Goal: Consume media (video, audio)

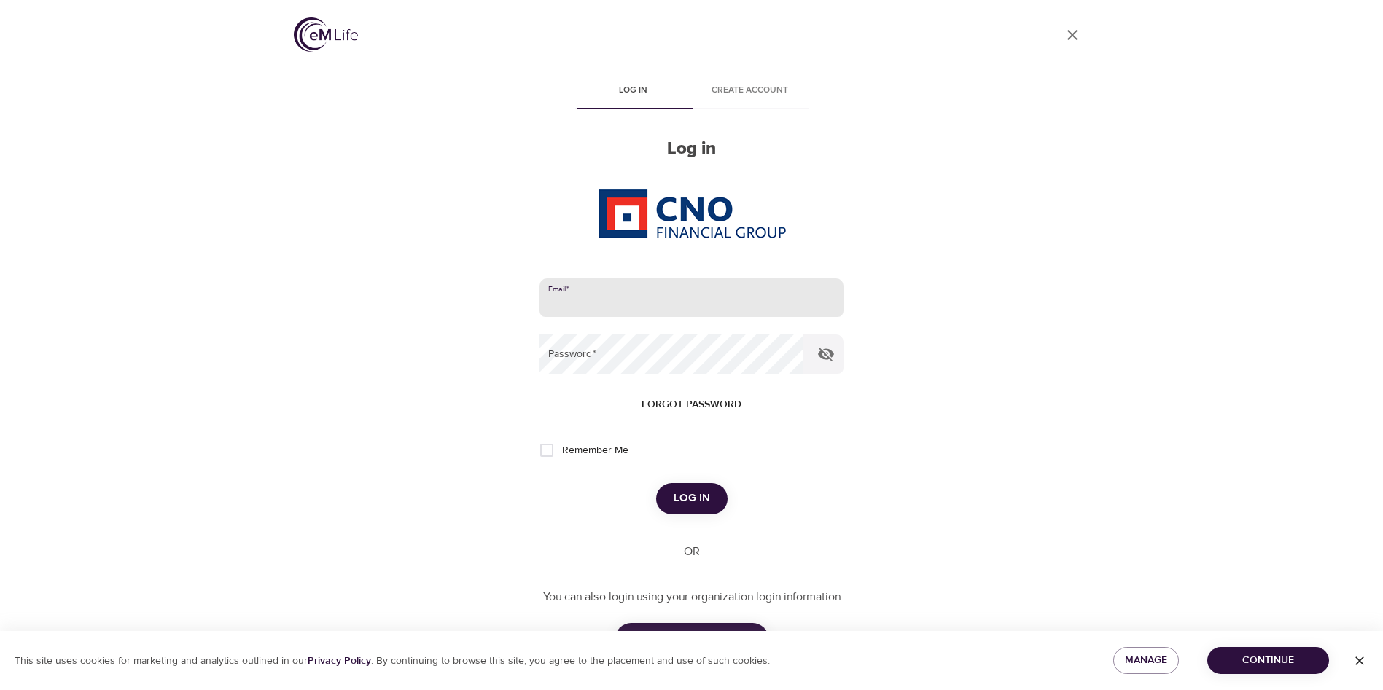
click at [739, 312] on input "email" at bounding box center [691, 298] width 303 height 39
click at [692, 298] on input "email" at bounding box center [691, 298] width 303 height 39
click at [691, 297] on input "email" at bounding box center [691, 298] width 303 height 39
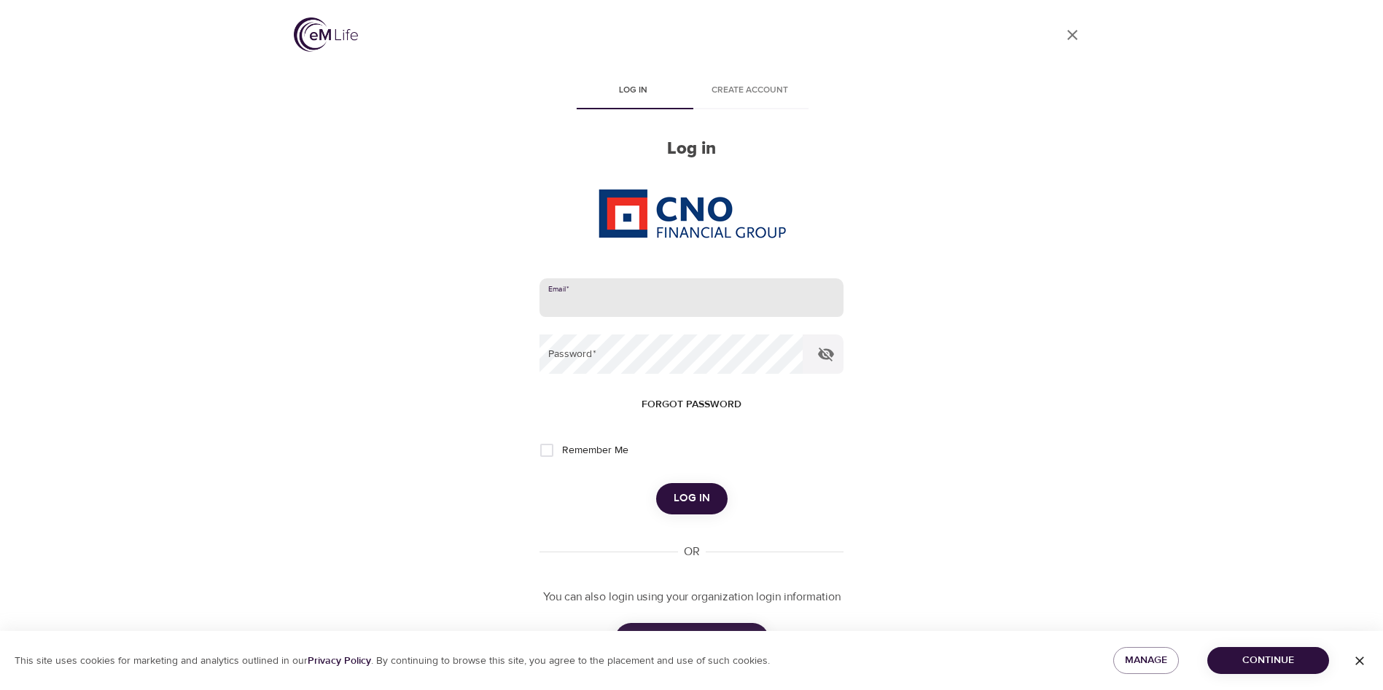
click at [691, 297] on input "email" at bounding box center [691, 298] width 303 height 39
click at [0, 690] on com-1password-button at bounding box center [0, 690] width 0 height 0
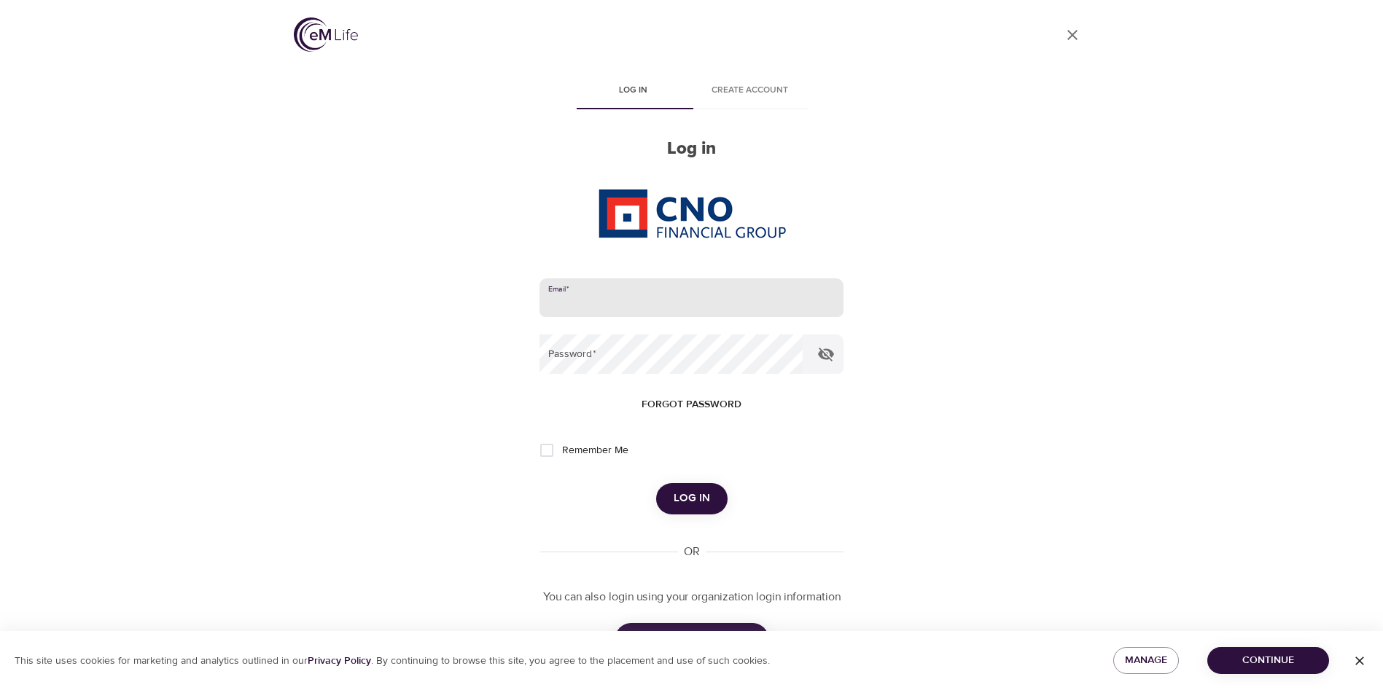
click at [675, 331] on form "Email   * Password   * Forgot password Remember Me Log in" at bounding box center [691, 397] width 303 height 236
click at [693, 297] on input "email" at bounding box center [691, 298] width 303 height 39
click at [782, 303] on input "email" at bounding box center [691, 298] width 303 height 39
click at [0, 690] on com-1password-button at bounding box center [0, 690] width 0 height 0
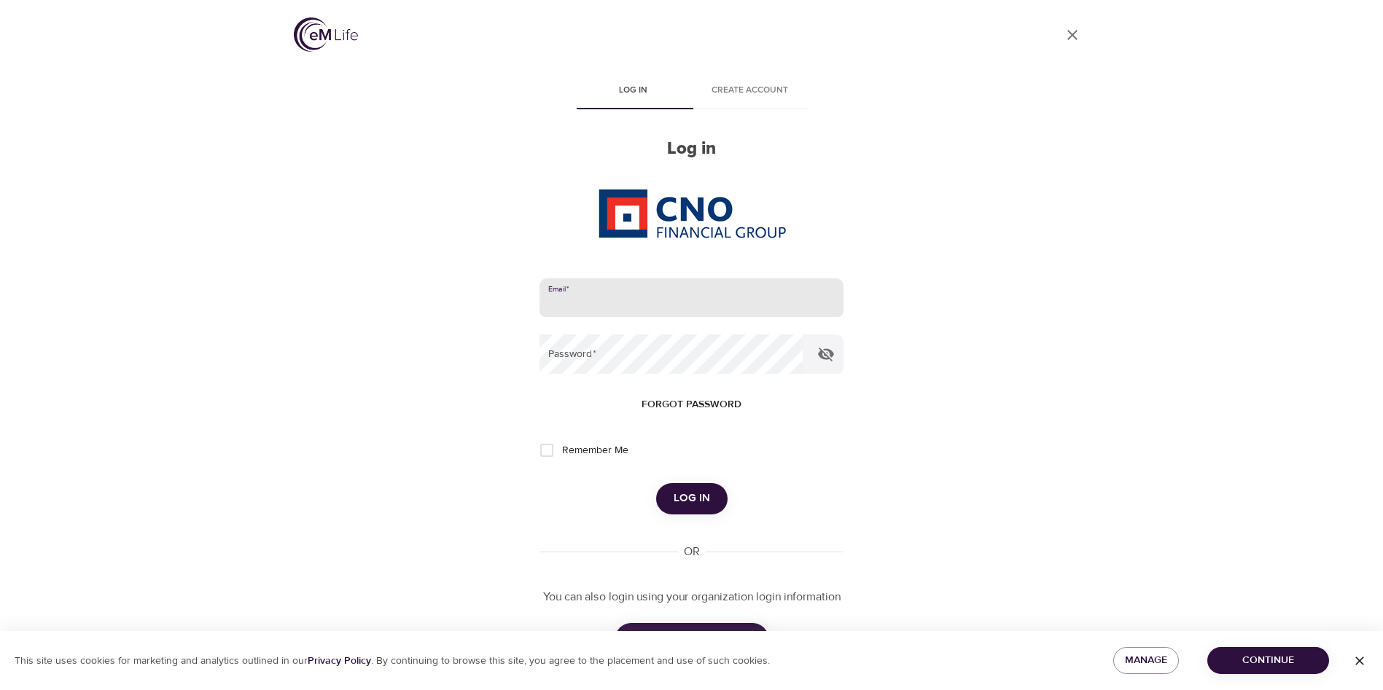
click at [0, 690] on com-1password-button at bounding box center [0, 690] width 0 height 0
click at [922, 321] on div "User Profile Log in Create account Log in Email   * Password   * Forgot passwor…" at bounding box center [691, 345] width 831 height 690
click at [626, 311] on input "email" at bounding box center [691, 298] width 303 height 39
click at [622, 305] on input "email" at bounding box center [691, 298] width 303 height 39
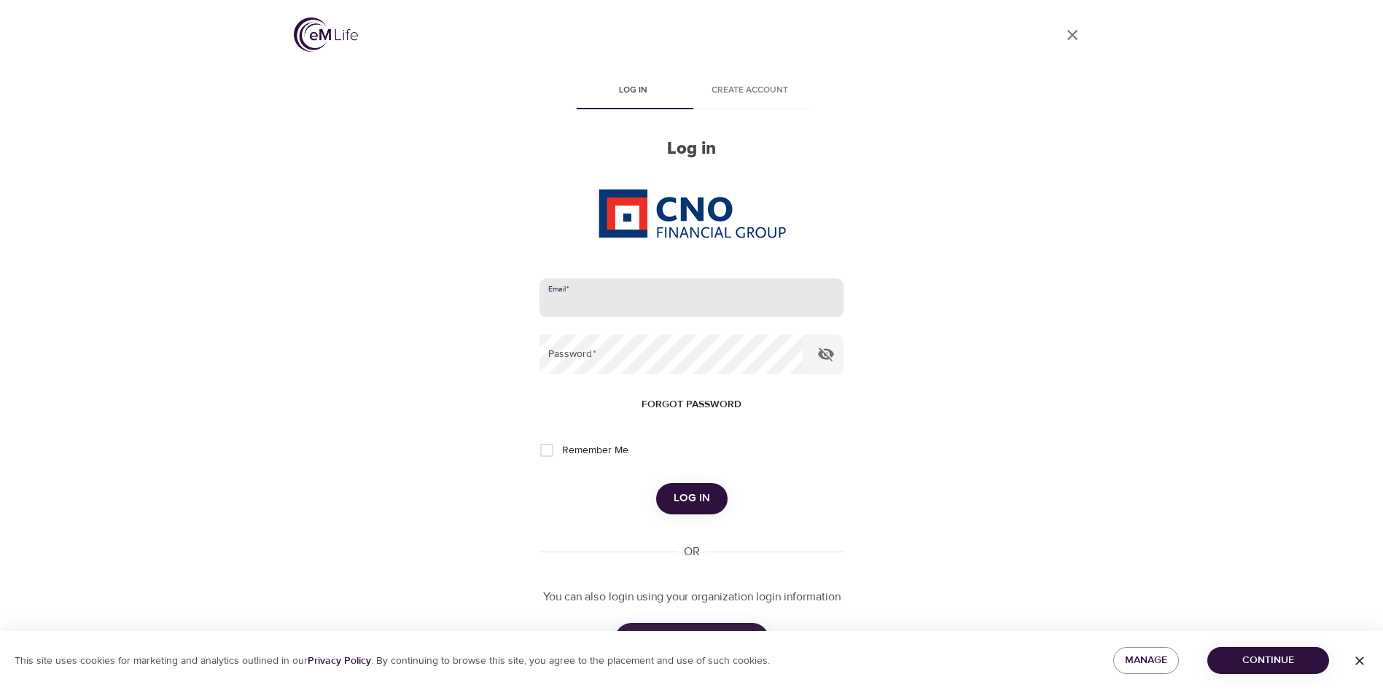
click at [622, 305] on input "email" at bounding box center [691, 298] width 303 height 39
click at [0, 690] on com-1password-button at bounding box center [0, 690] width 0 height 0
click at [635, 298] on input "email" at bounding box center [691, 298] width 303 height 39
type input "[PERSON_NAME][EMAIL_ADDRESS][DOMAIN_NAME]"
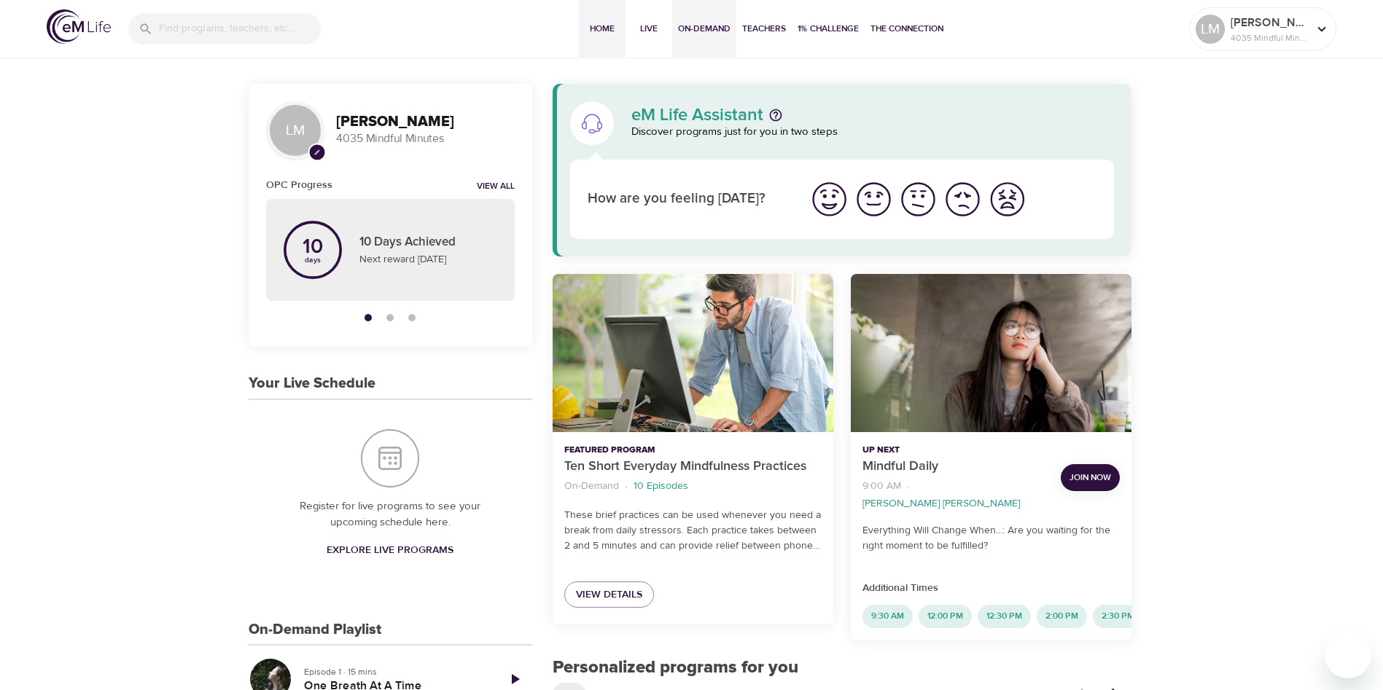
click at [692, 30] on span "On-Demand" at bounding box center [704, 28] width 52 height 15
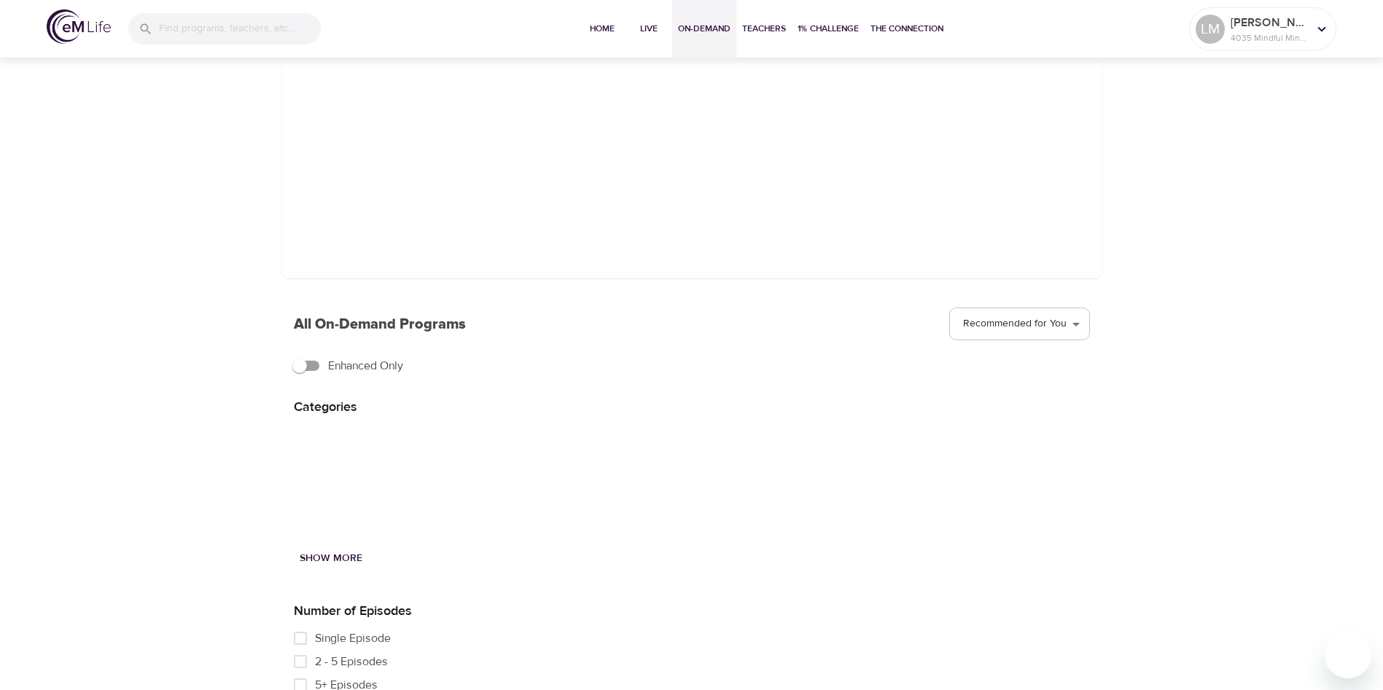
scroll to position [174, 0]
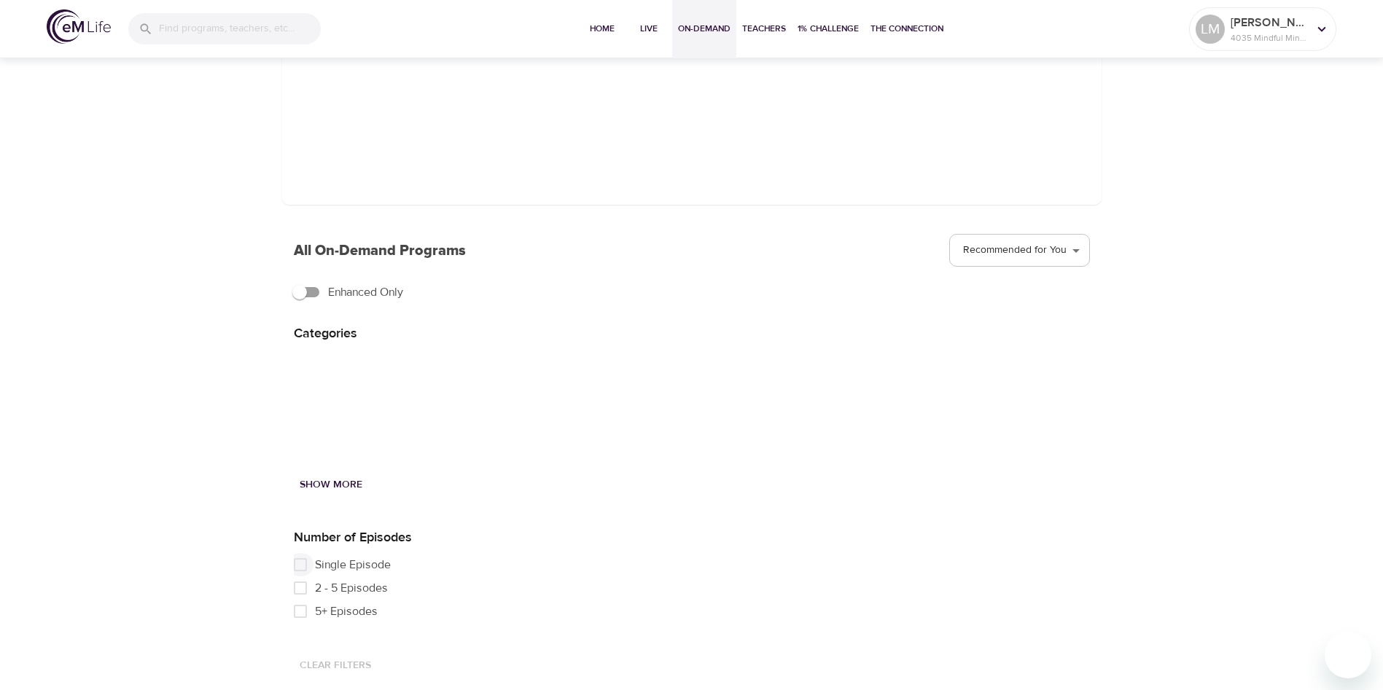
click at [300, 566] on input "Single Episode" at bounding box center [300, 564] width 29 height 23
checkbox input "true"
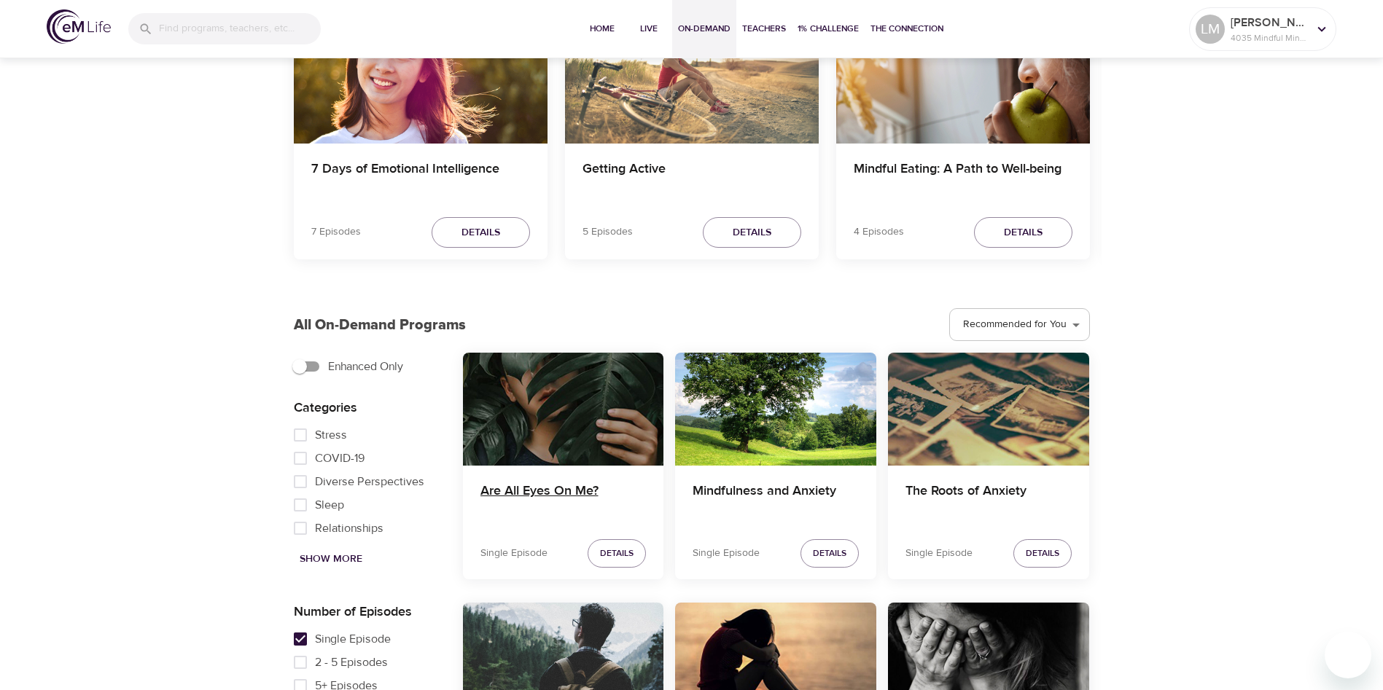
click at [564, 483] on h4 "Are All Eyes On Me?" at bounding box center [563, 500] width 166 height 35
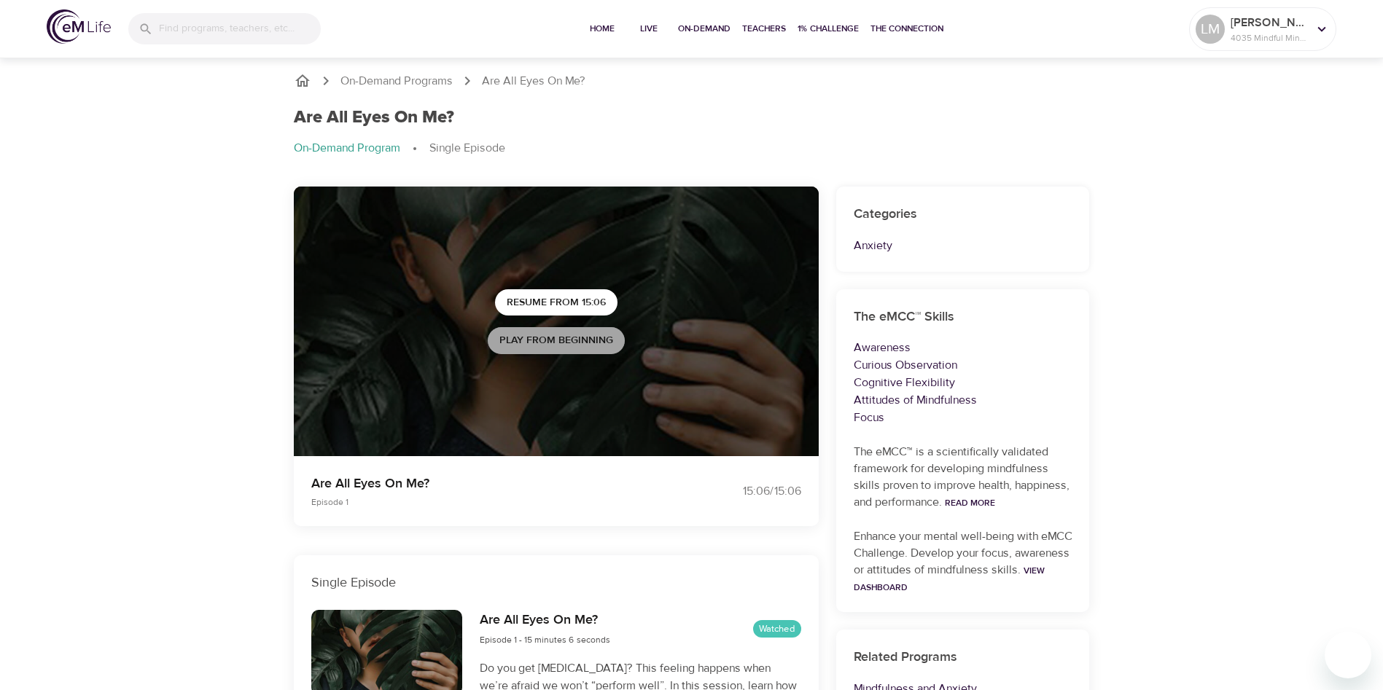
click at [592, 336] on span "Play from beginning" at bounding box center [556, 341] width 114 height 18
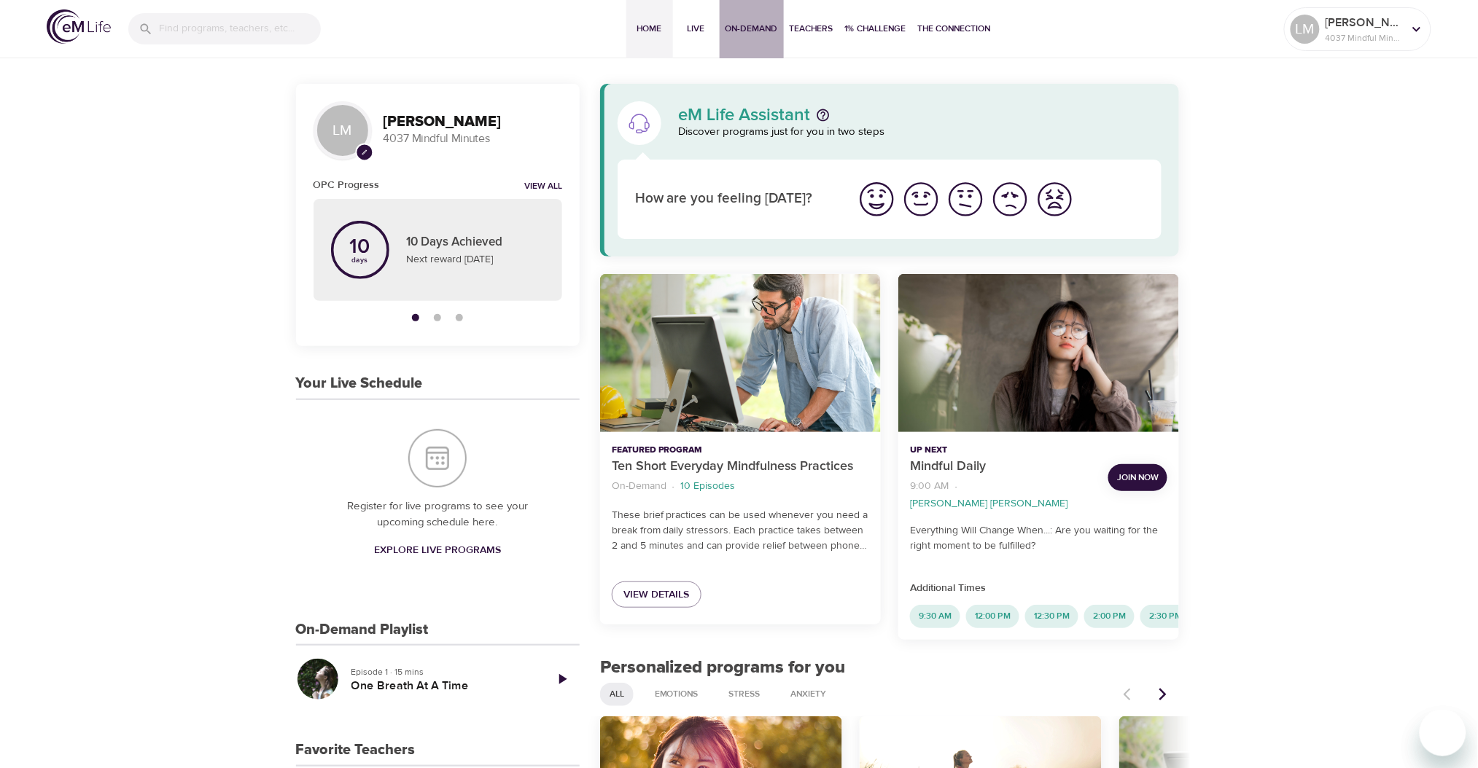
click at [752, 28] on span "On-Demand" at bounding box center [751, 28] width 52 height 15
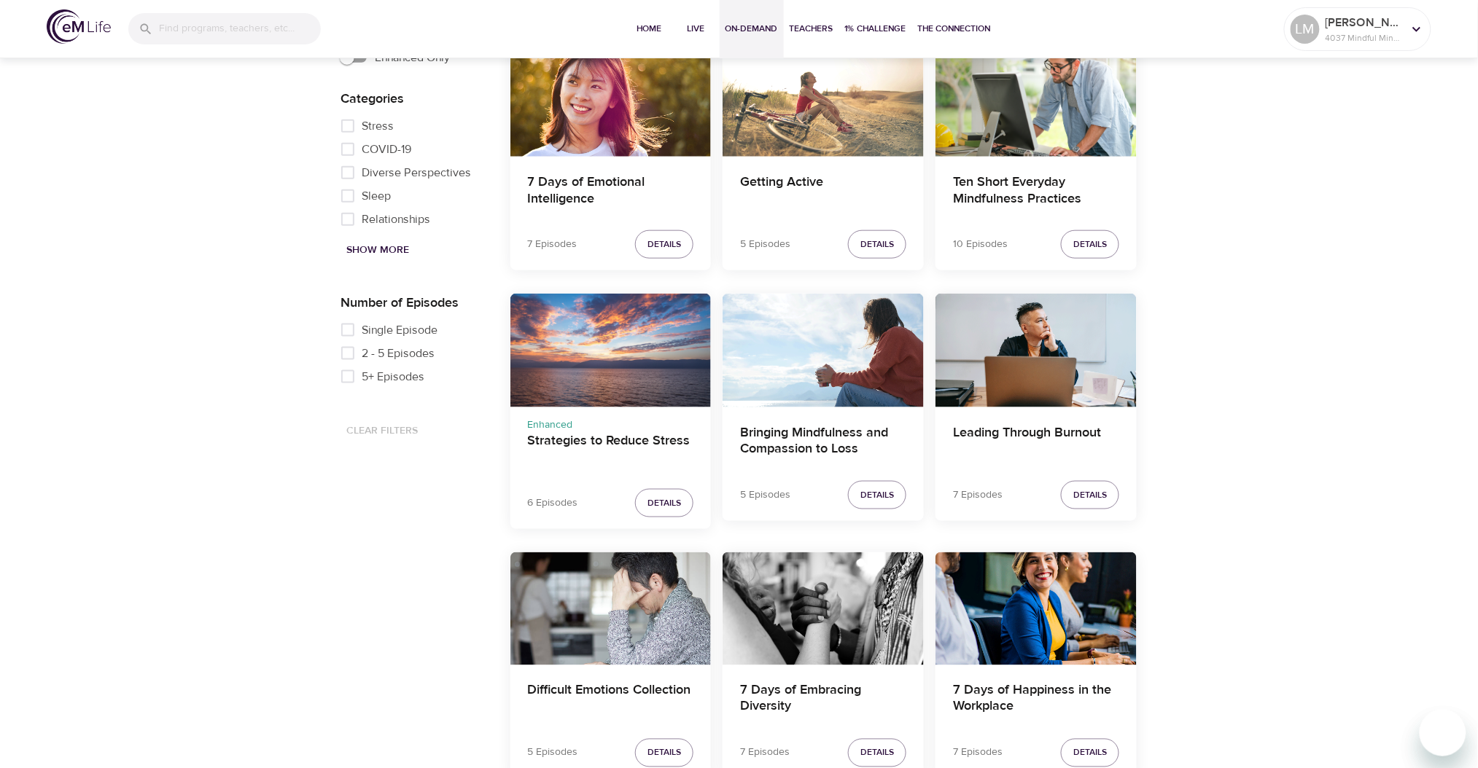
scroll to position [486, 0]
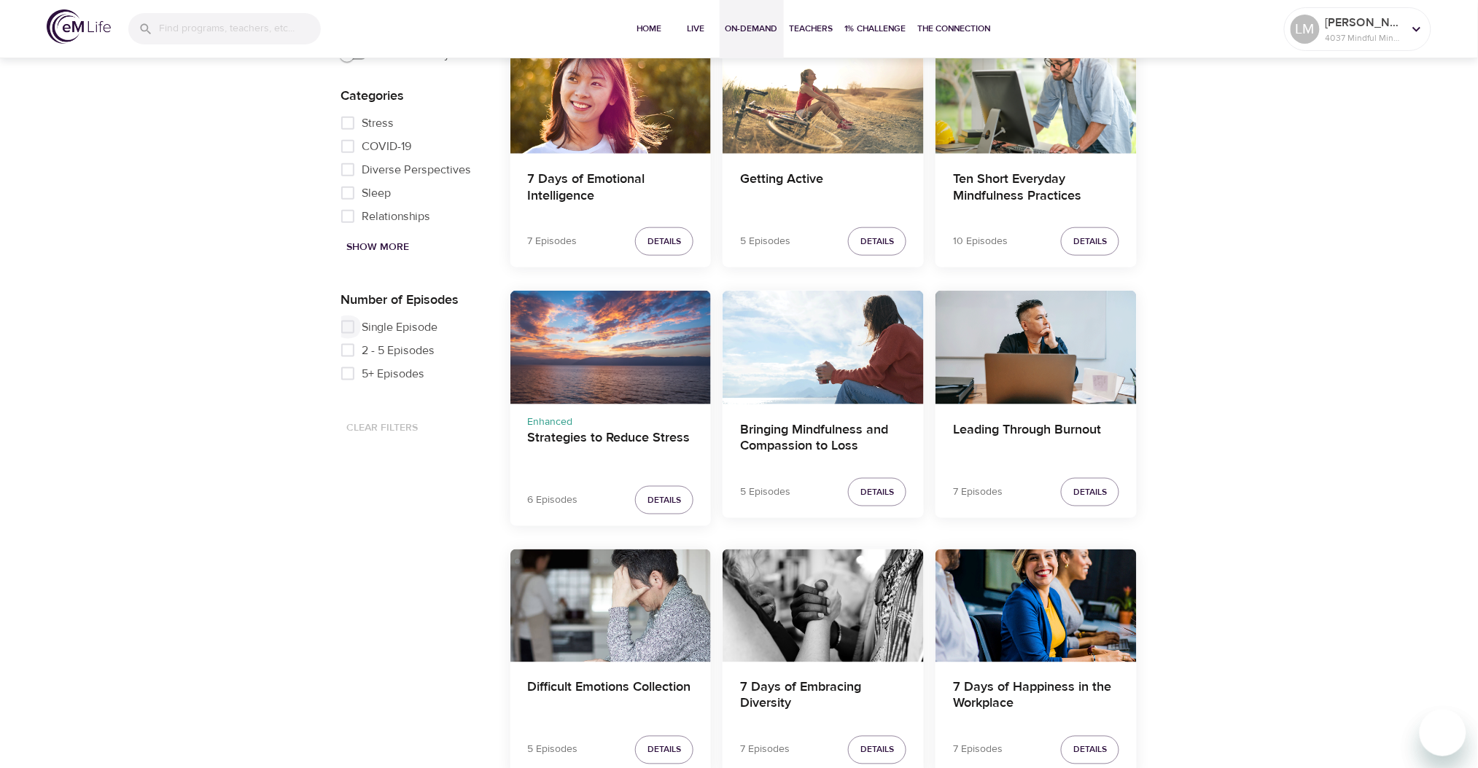
click at [350, 330] on input "Single Episode" at bounding box center [347, 327] width 29 height 23
checkbox input "true"
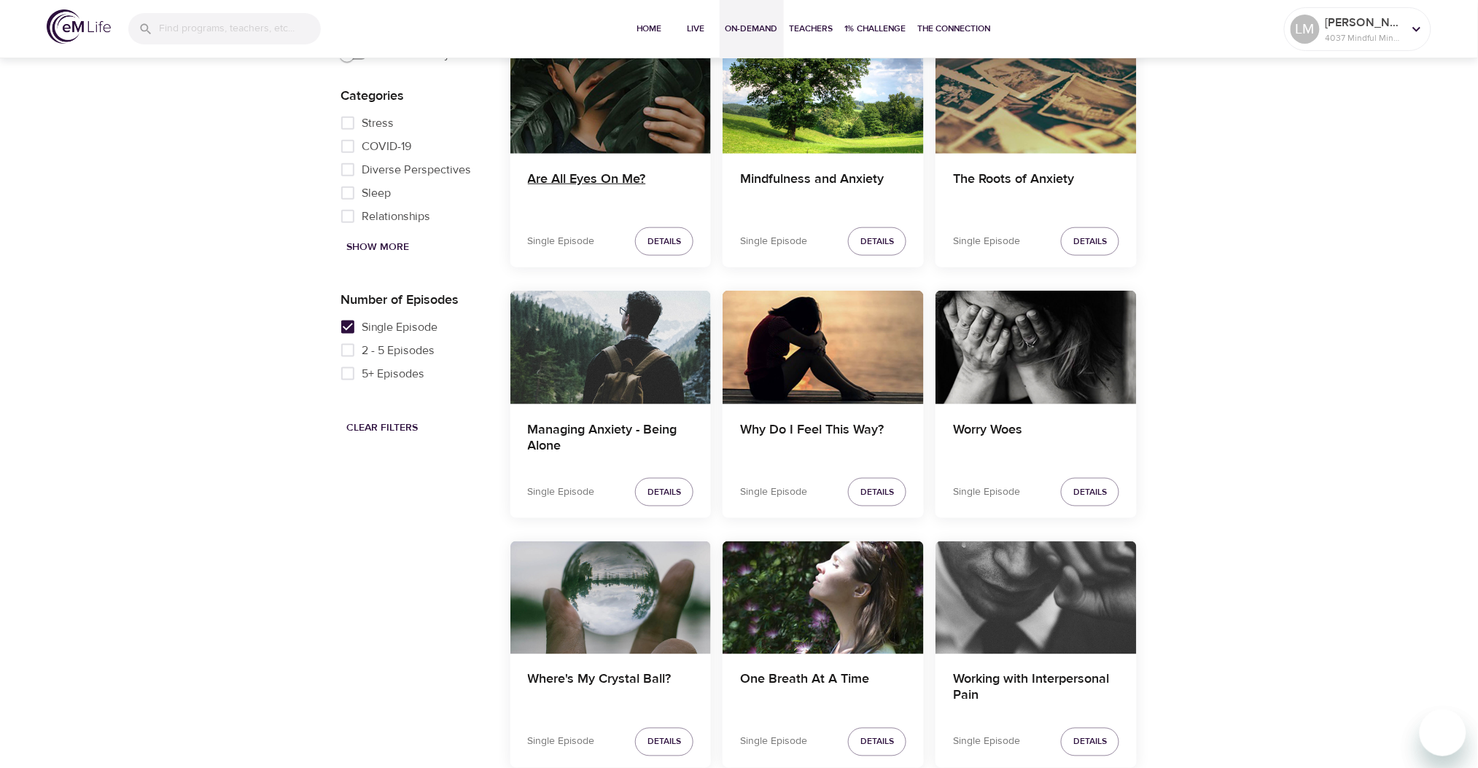
click at [567, 187] on h4 "Are All Eyes On Me?" at bounding box center [611, 188] width 166 height 35
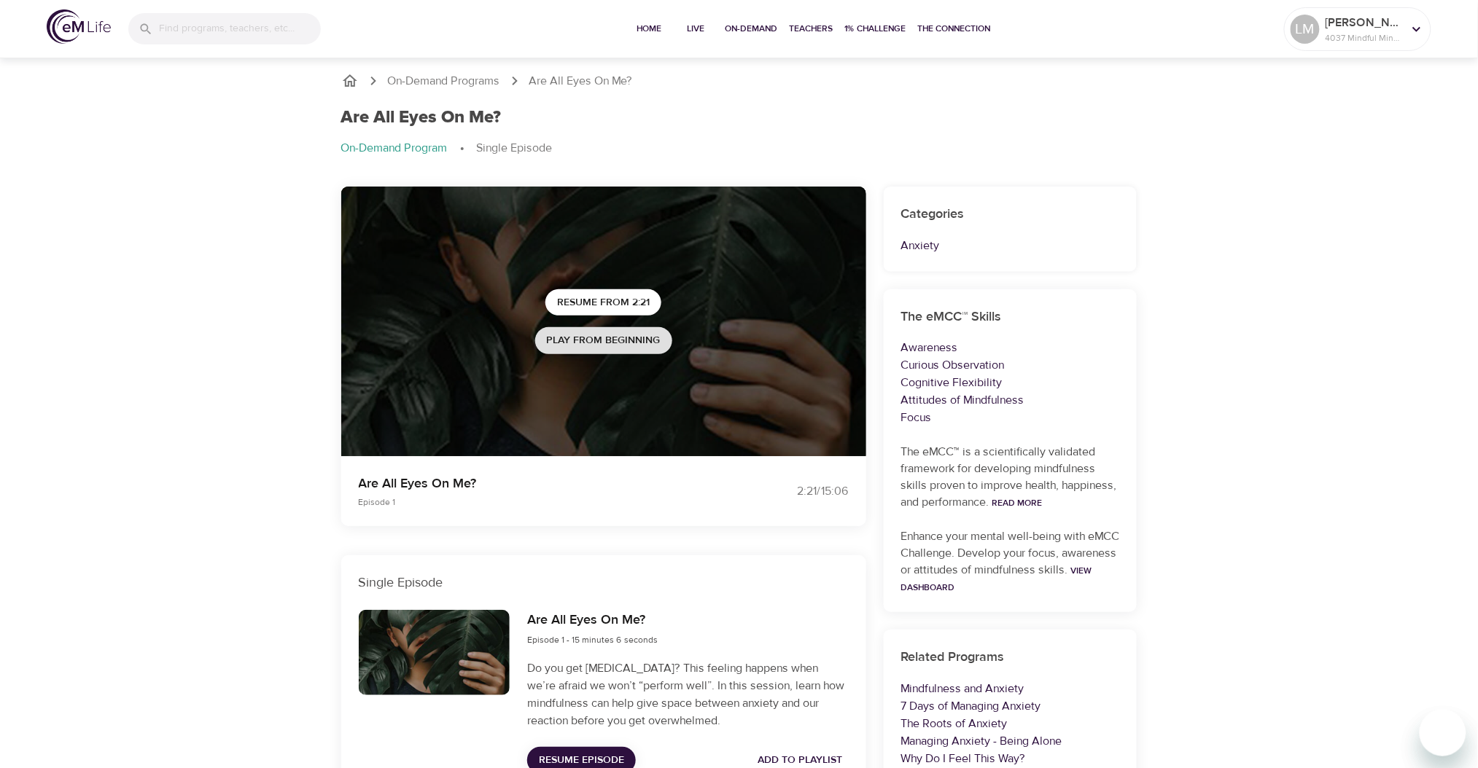
click at [589, 338] on span "Play from beginning" at bounding box center [604, 341] width 114 height 18
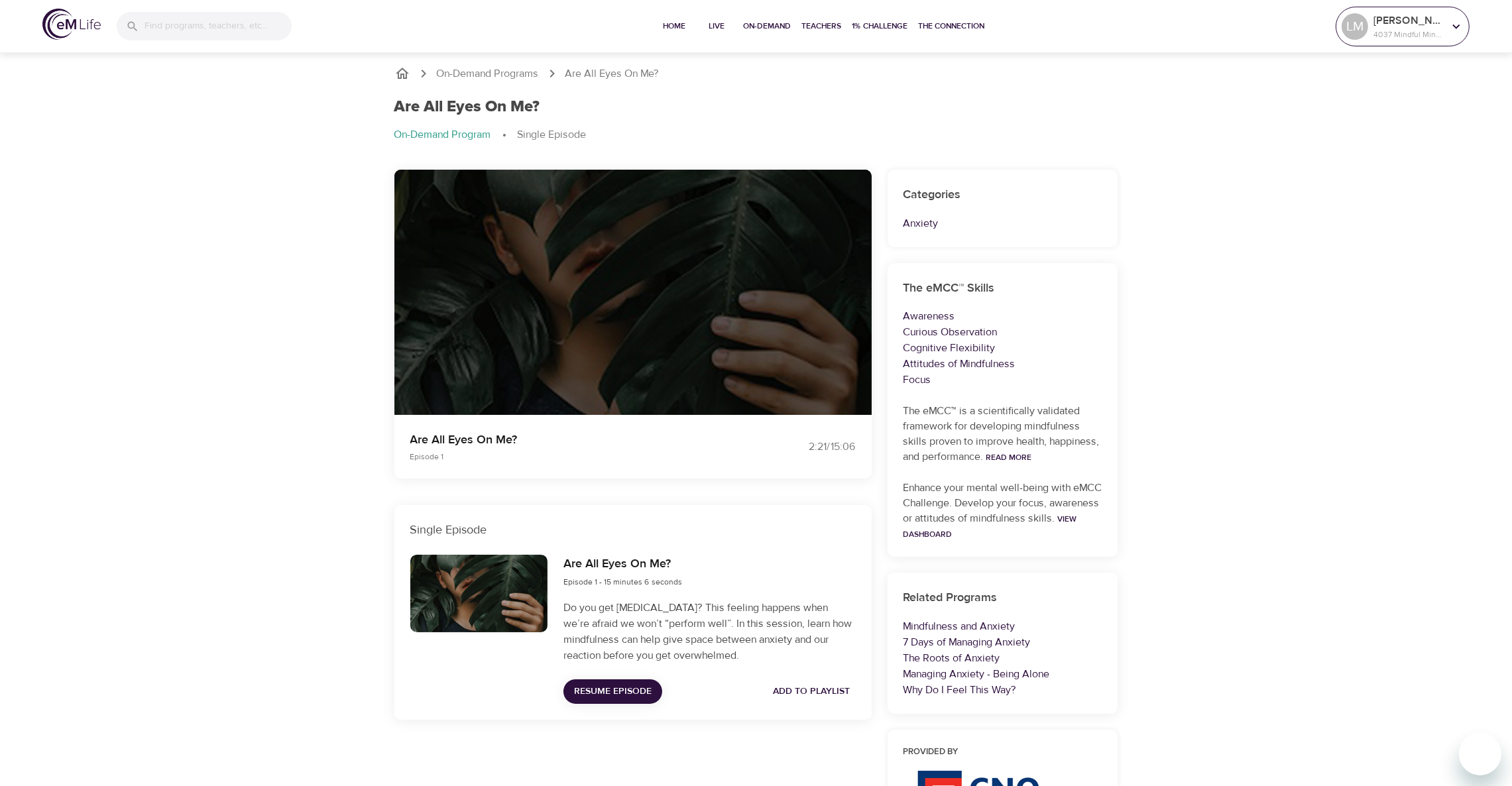
click at [1343, 38] on div "[PERSON_NAME] 4037 Mindful Minutes" at bounding box center [1403, 26] width 127 height 33
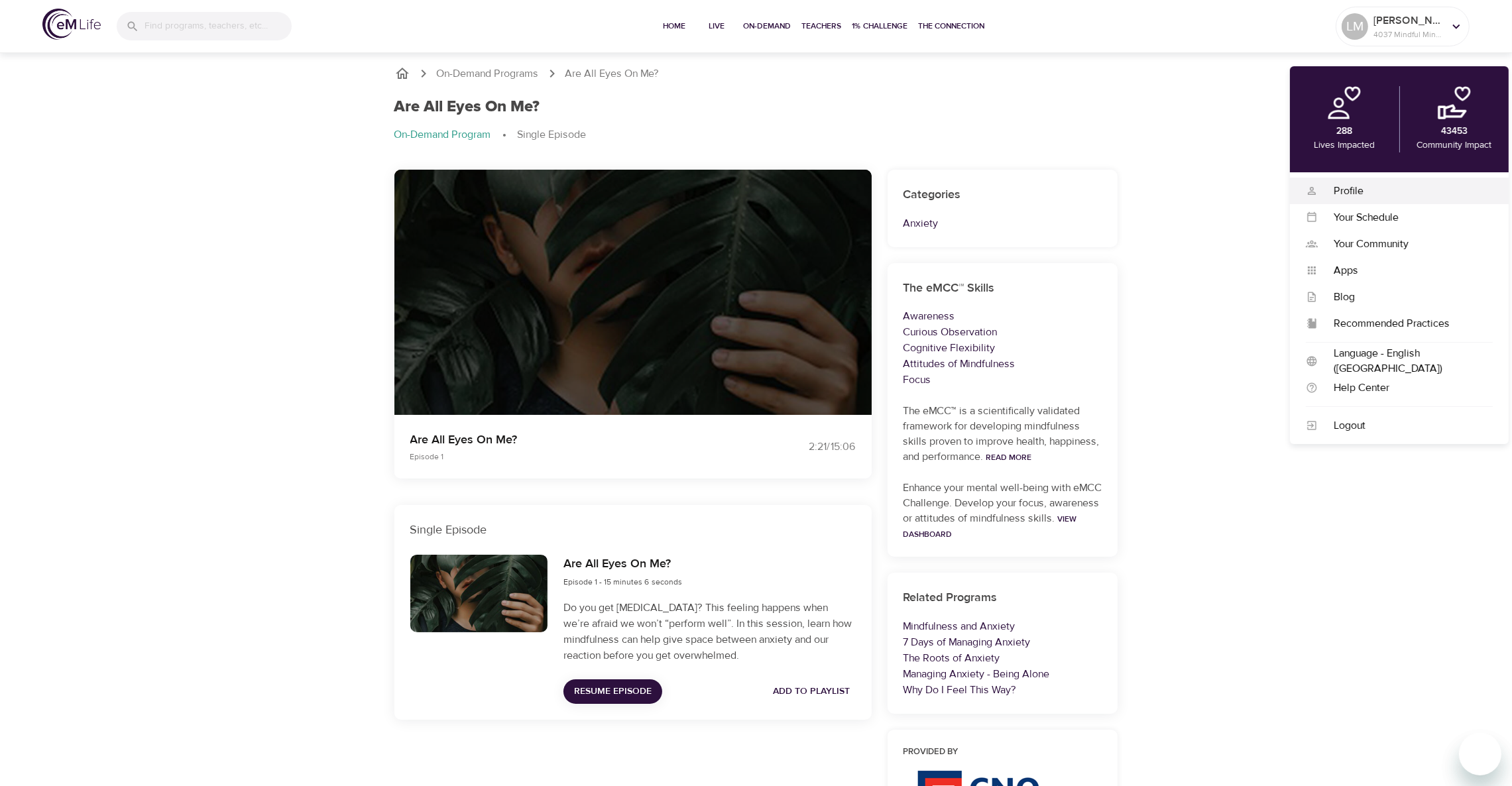
click at [1330, 196] on div "Profile" at bounding box center [1405, 191] width 175 height 15
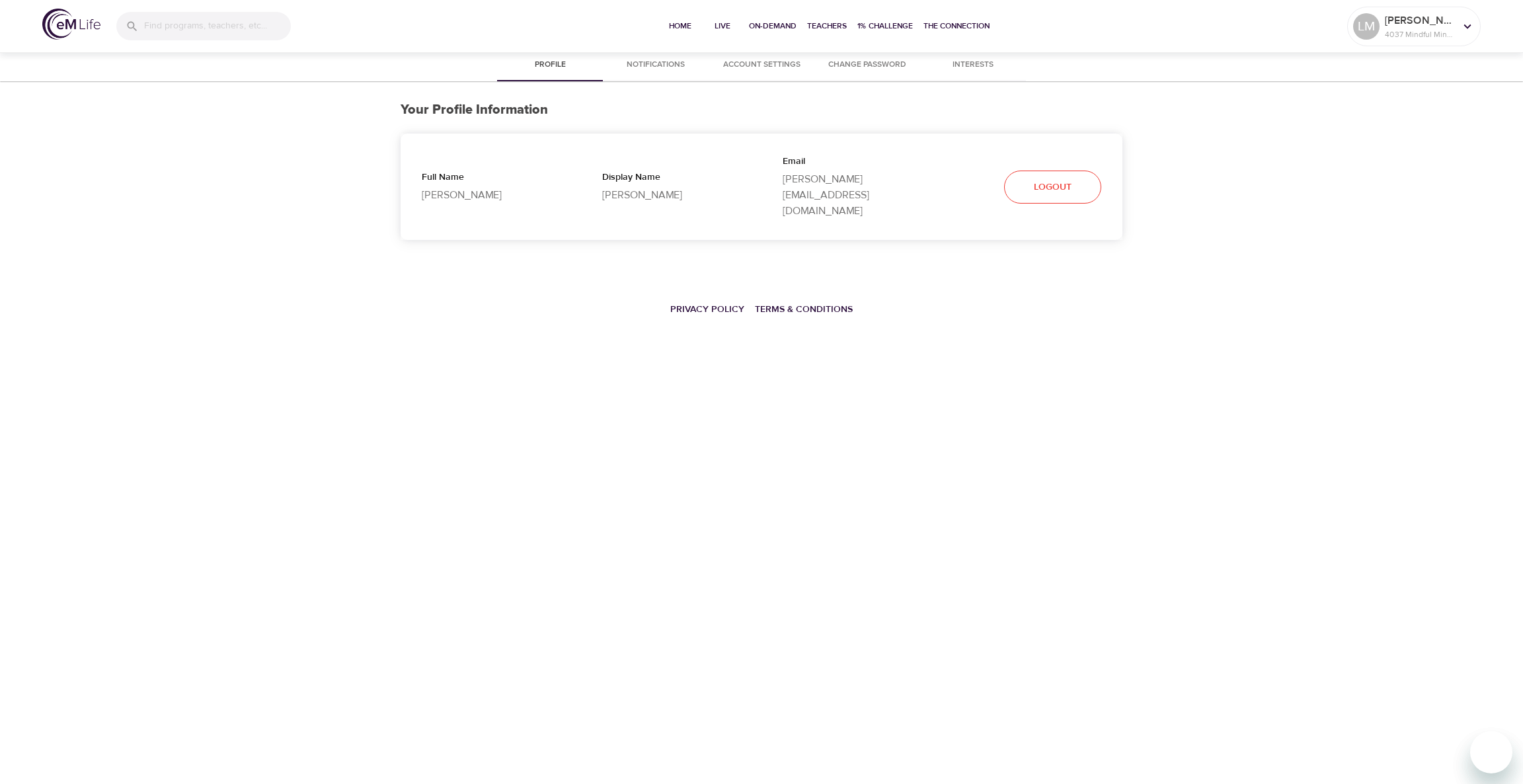
select select "10"
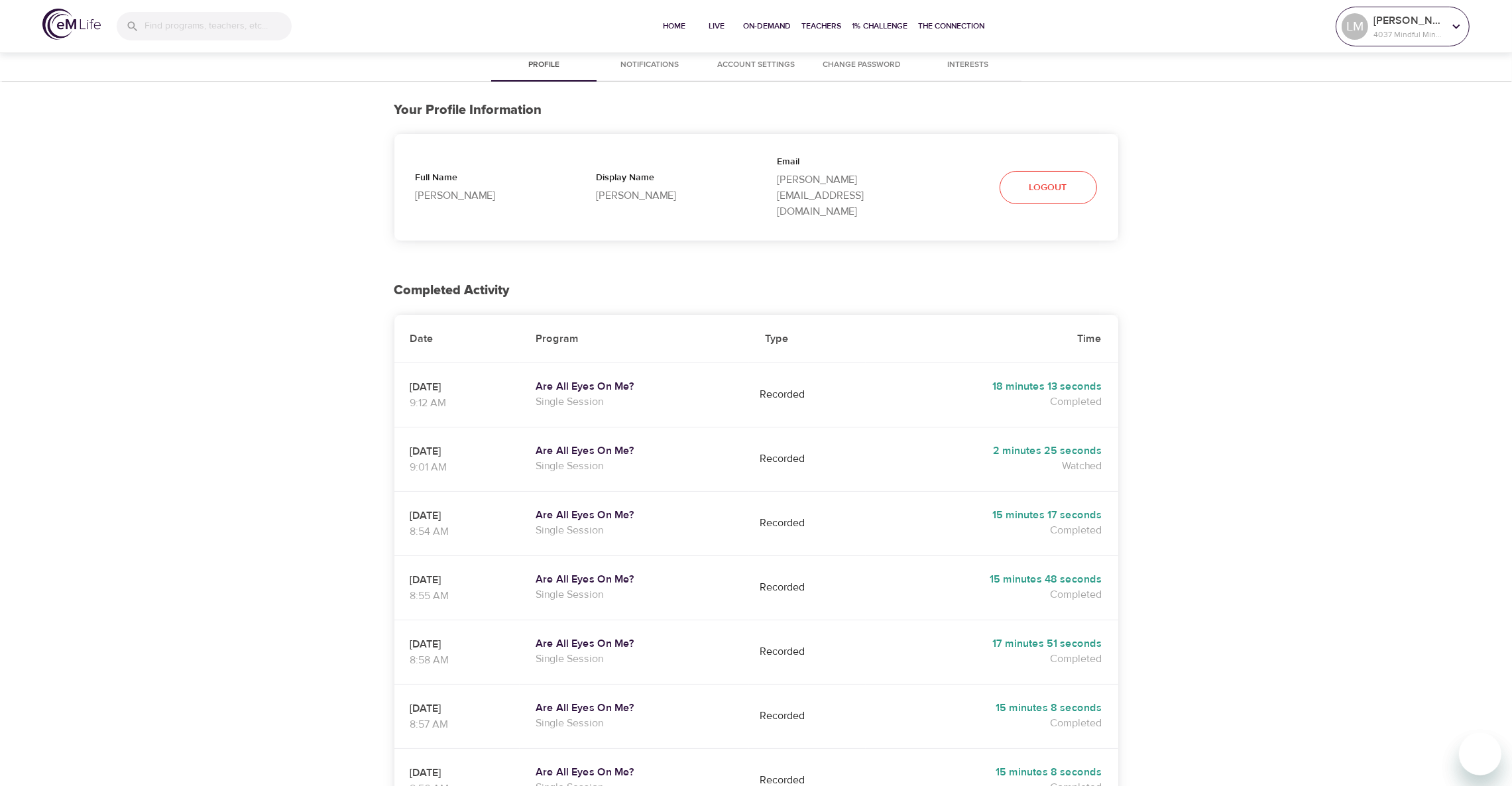
click at [1343, 29] on p "4037 Mindful Minutes" at bounding box center [1408, 34] width 70 height 12
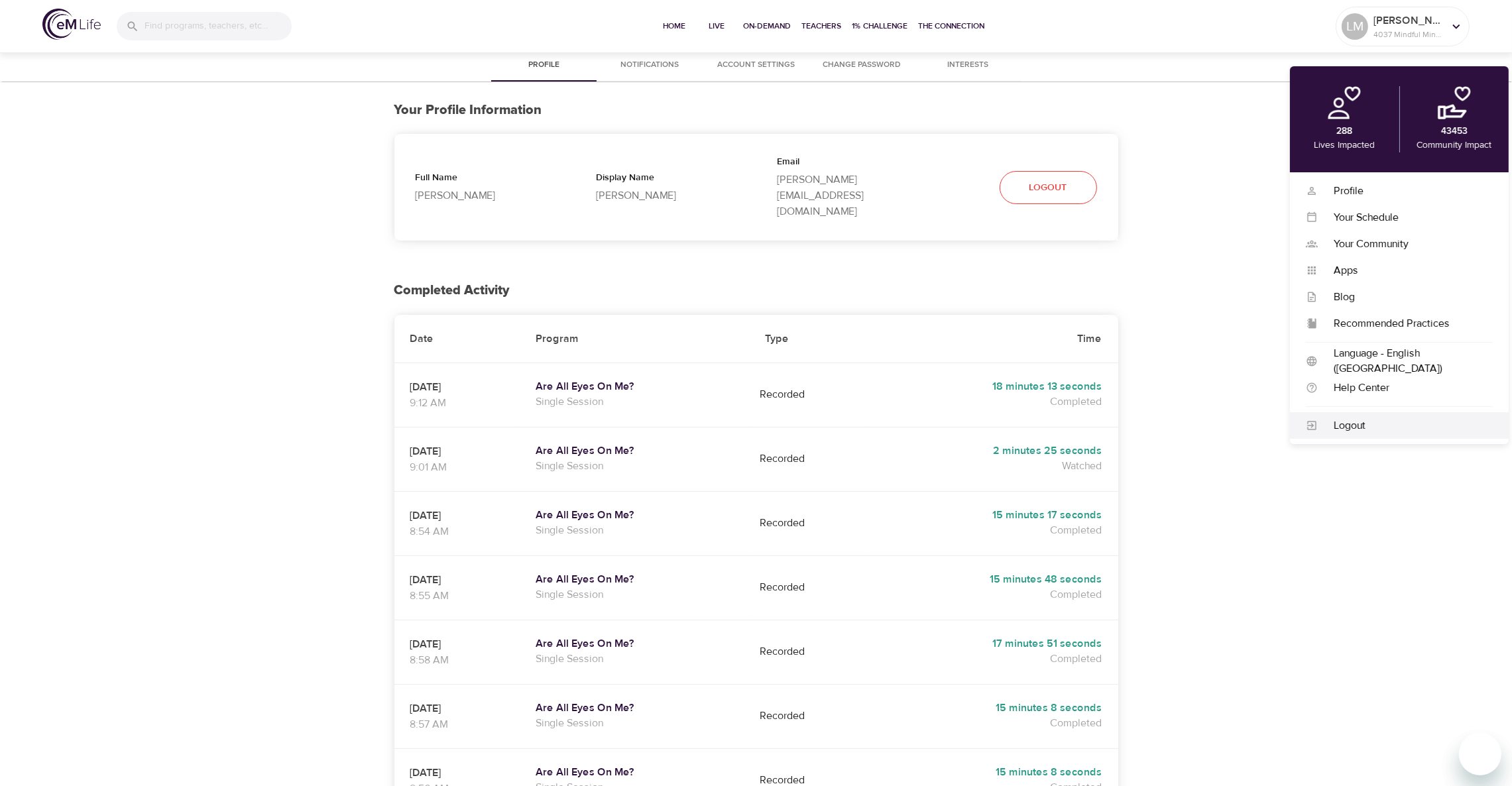
click at [1343, 420] on div "Logout" at bounding box center [1405, 425] width 175 height 15
